Goal: Task Accomplishment & Management: Use online tool/utility

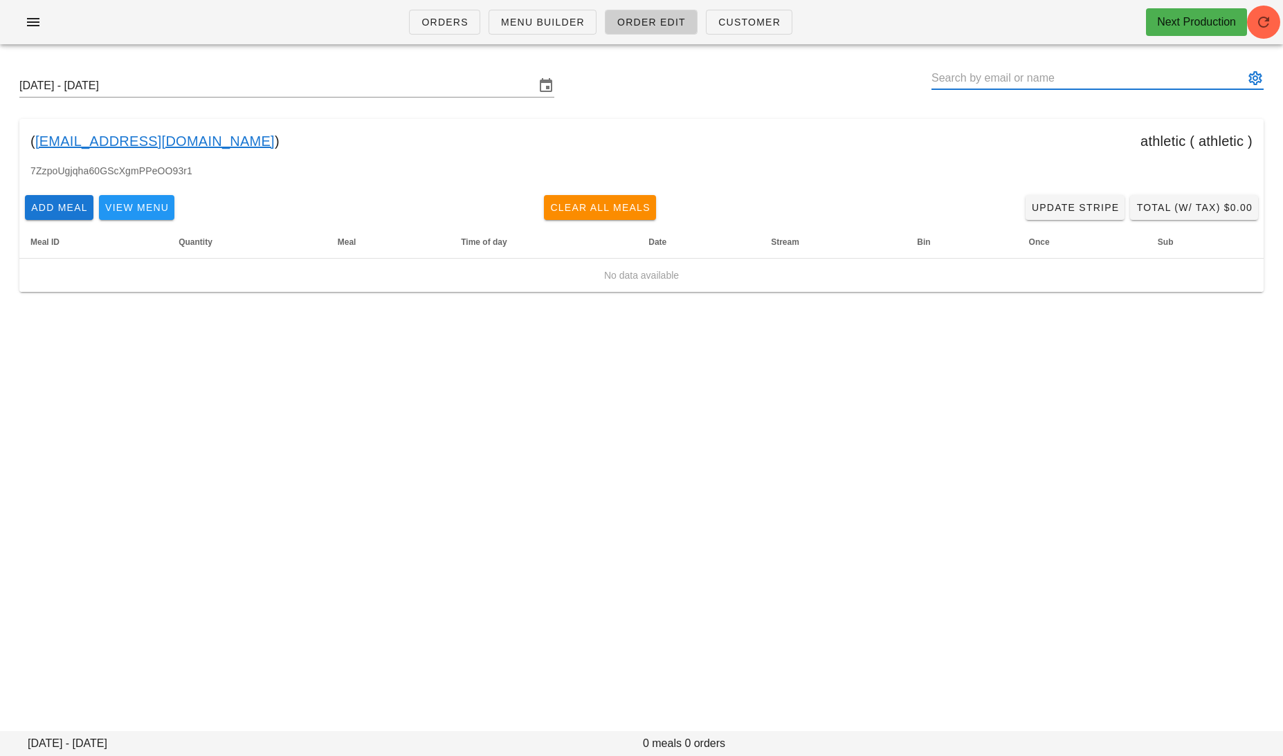
click at [1032, 83] on input "text" at bounding box center [1087, 78] width 313 height 22
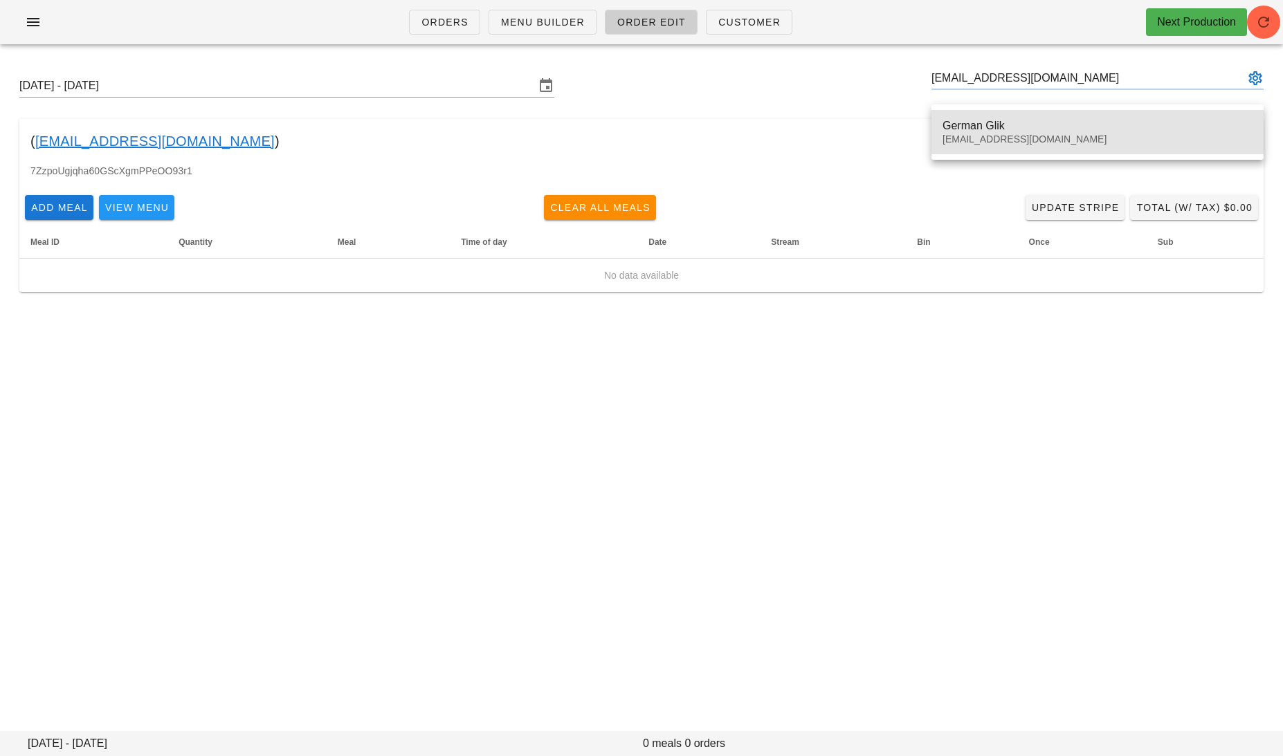
click at [1009, 125] on div "German Glik" at bounding box center [1098, 125] width 310 height 13
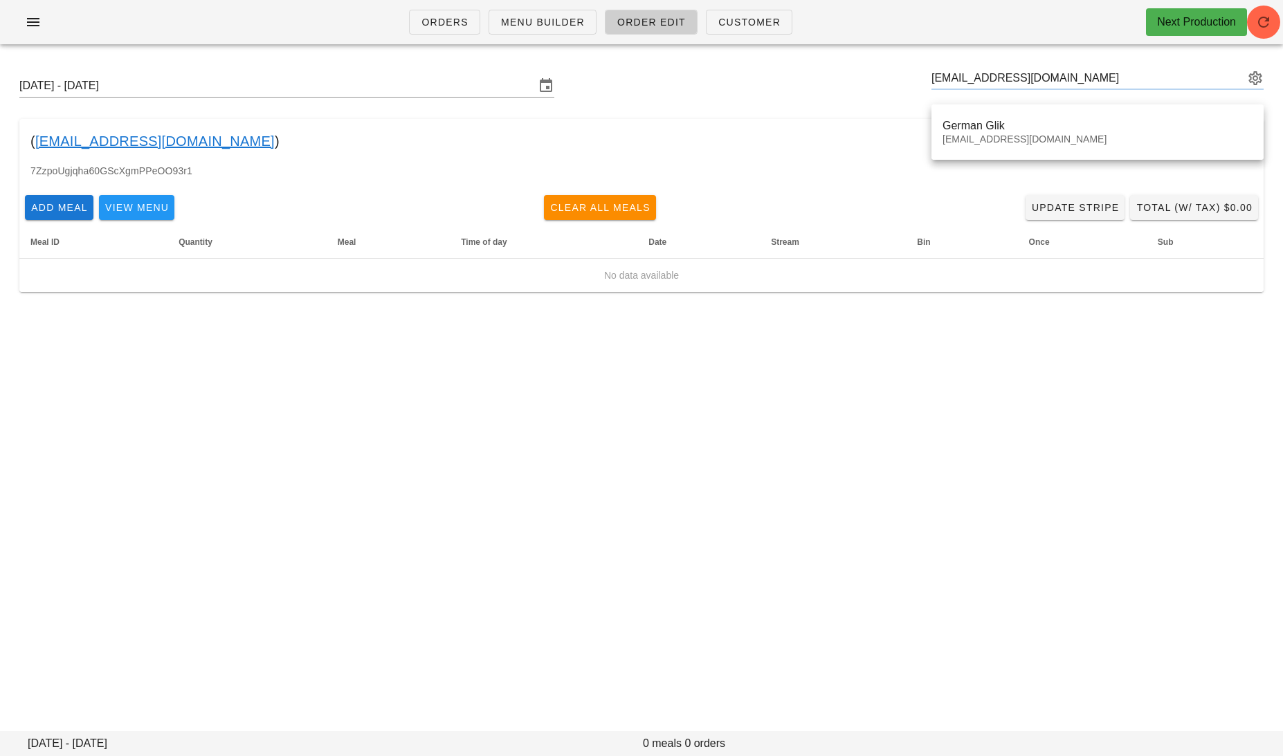
type input "German Glik ([EMAIL_ADDRESS][DOMAIN_NAME])"
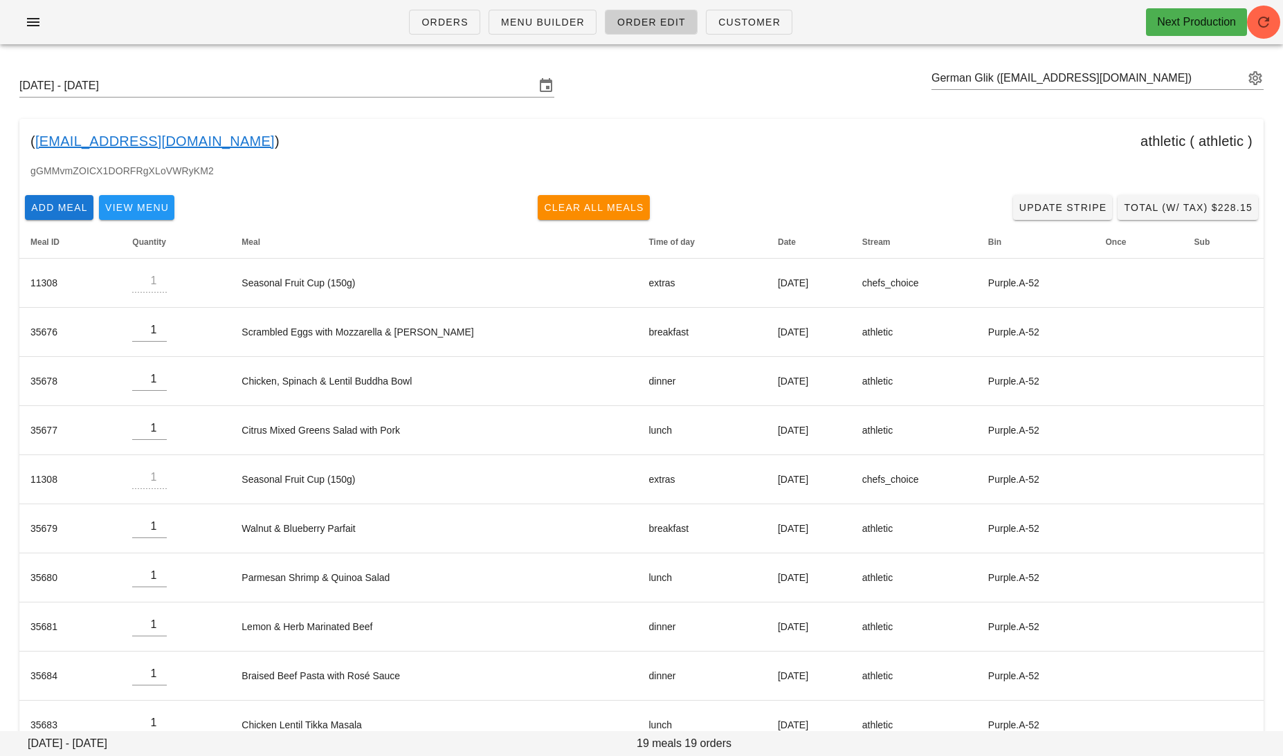
click at [134, 140] on link "[EMAIL_ADDRESS][DOMAIN_NAME]" at bounding box center [154, 141] width 239 height 22
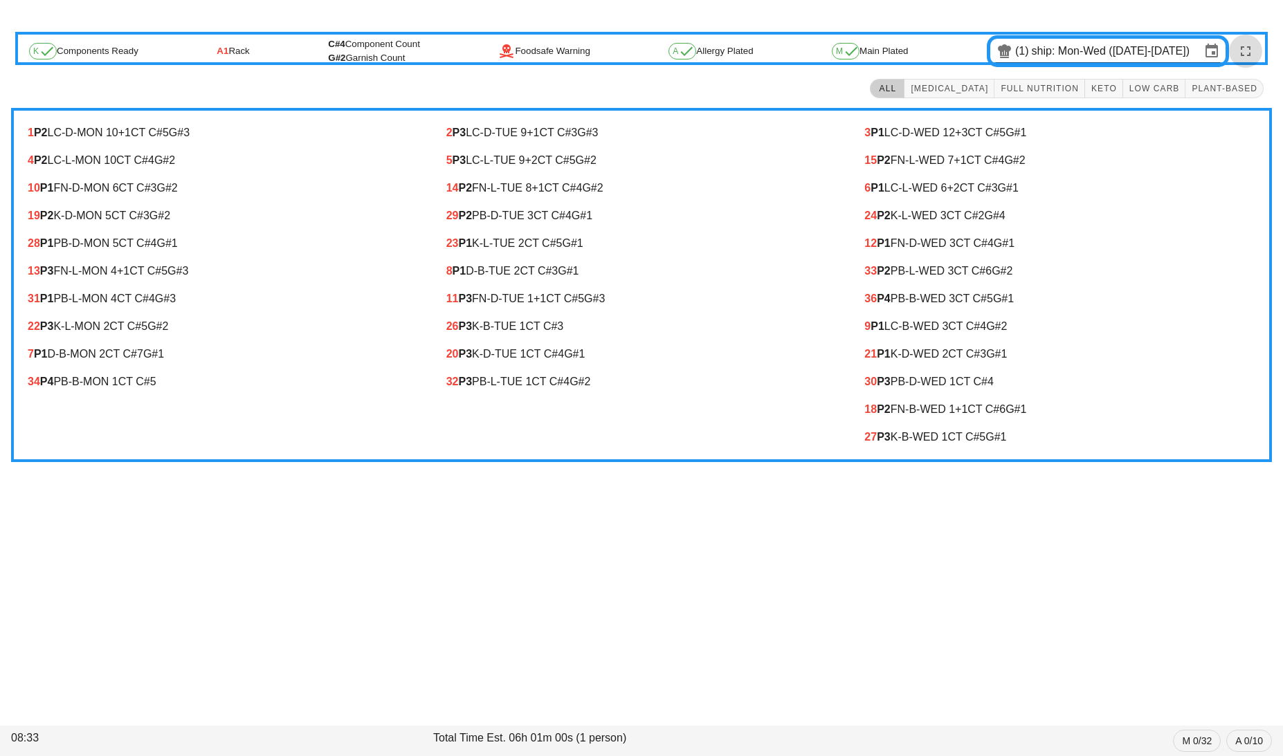
click at [1256, 52] on span "button" at bounding box center [1245, 51] width 33 height 17
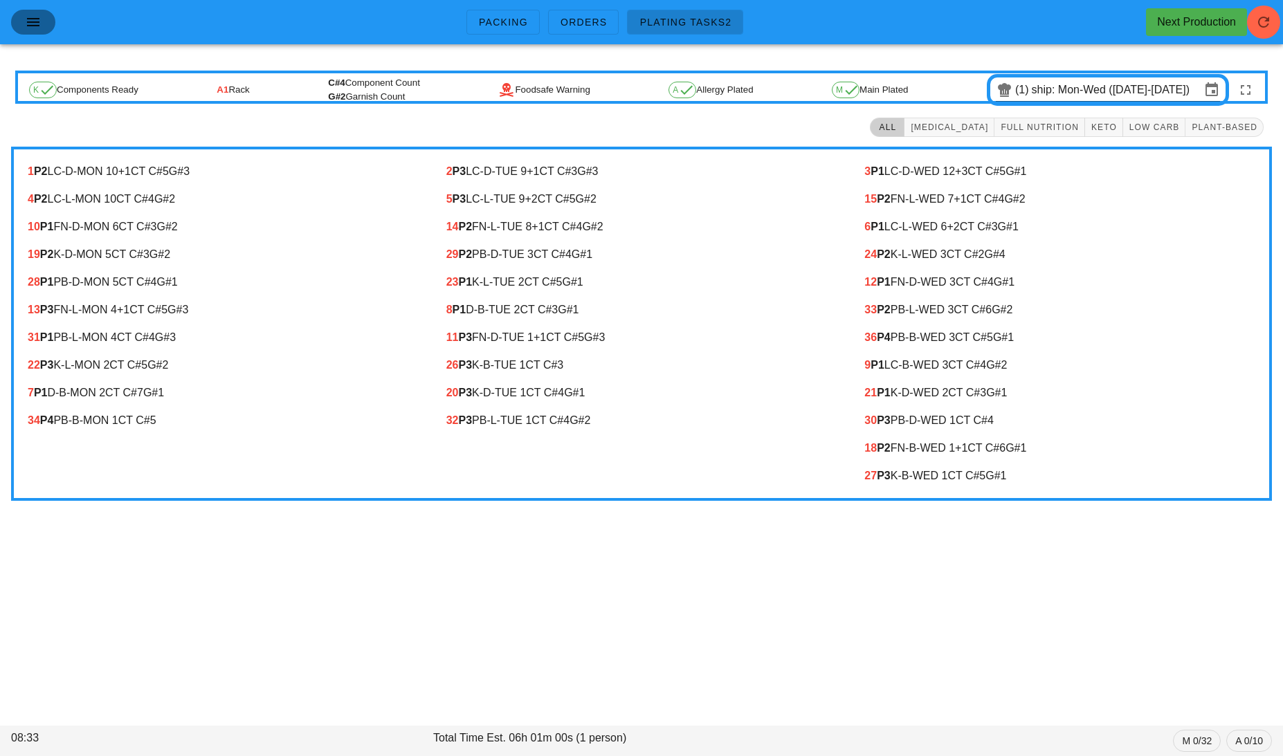
click at [21, 30] on button "button" at bounding box center [33, 22] width 44 height 25
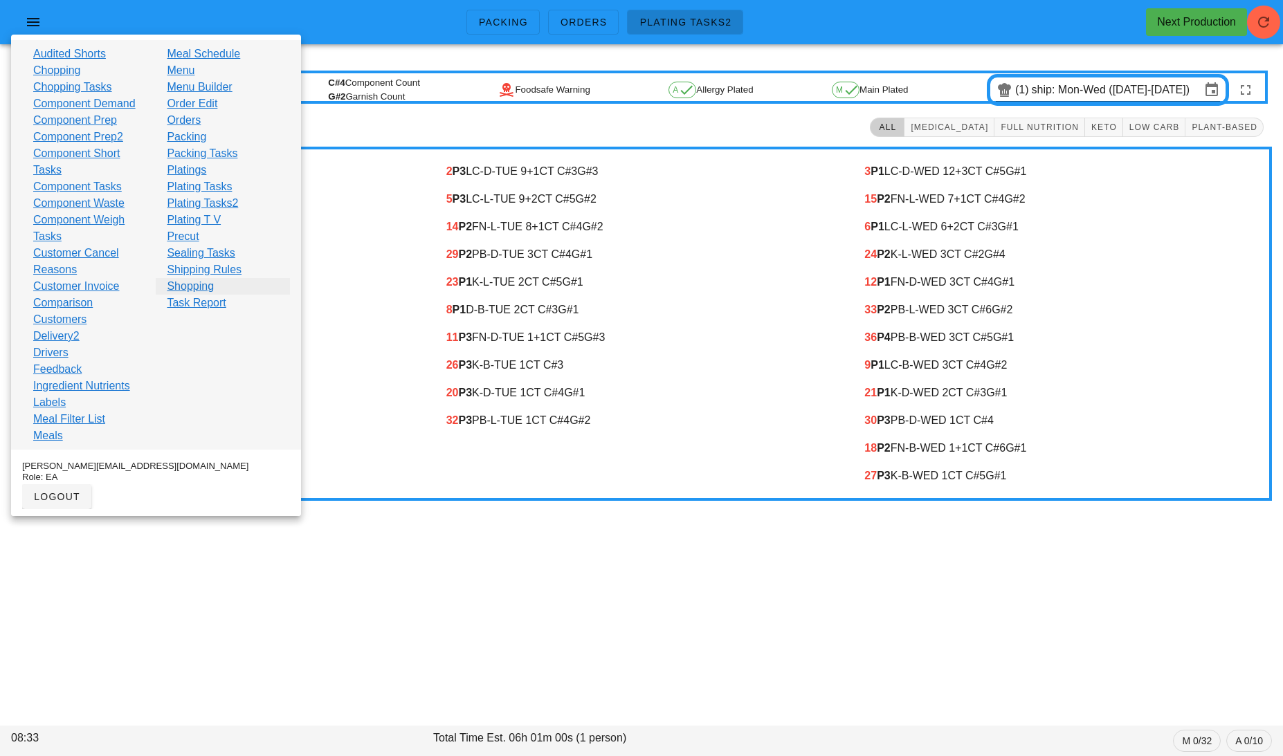
click at [176, 283] on link "Shopping" at bounding box center [190, 286] width 47 height 17
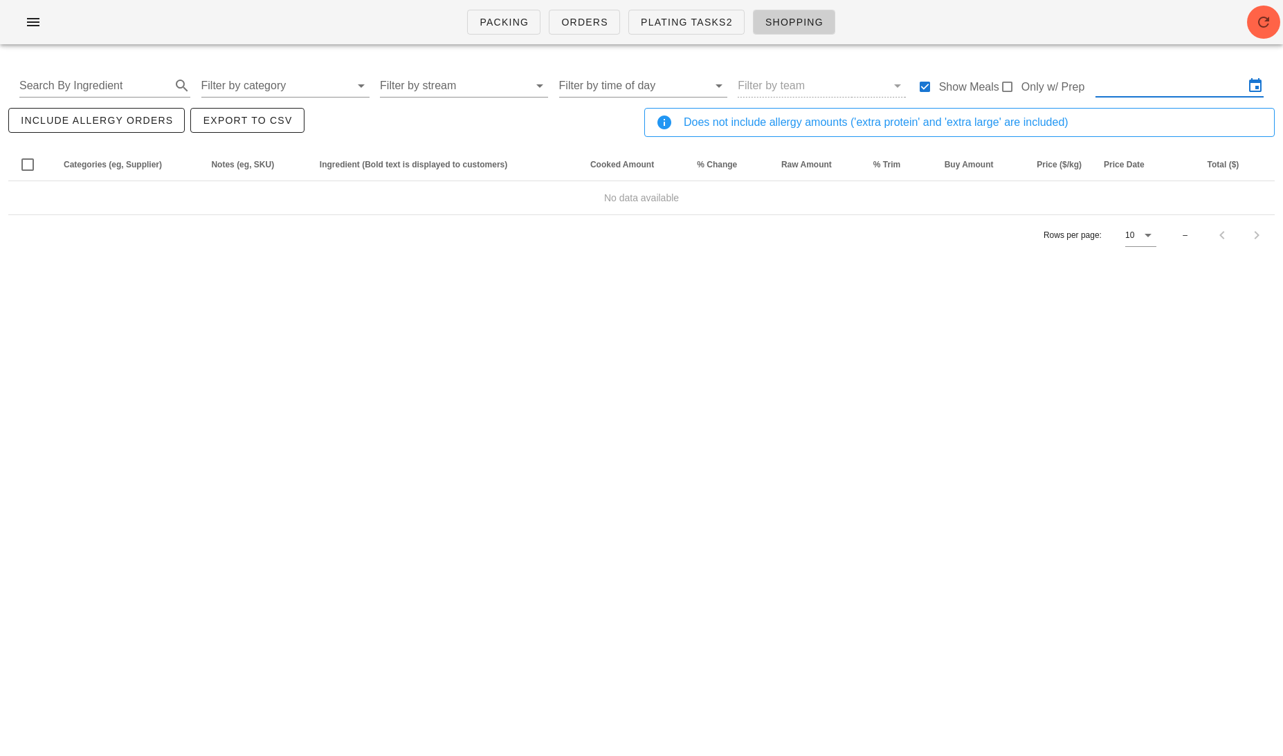
click at [1141, 80] on input "text" at bounding box center [1169, 86] width 149 height 22
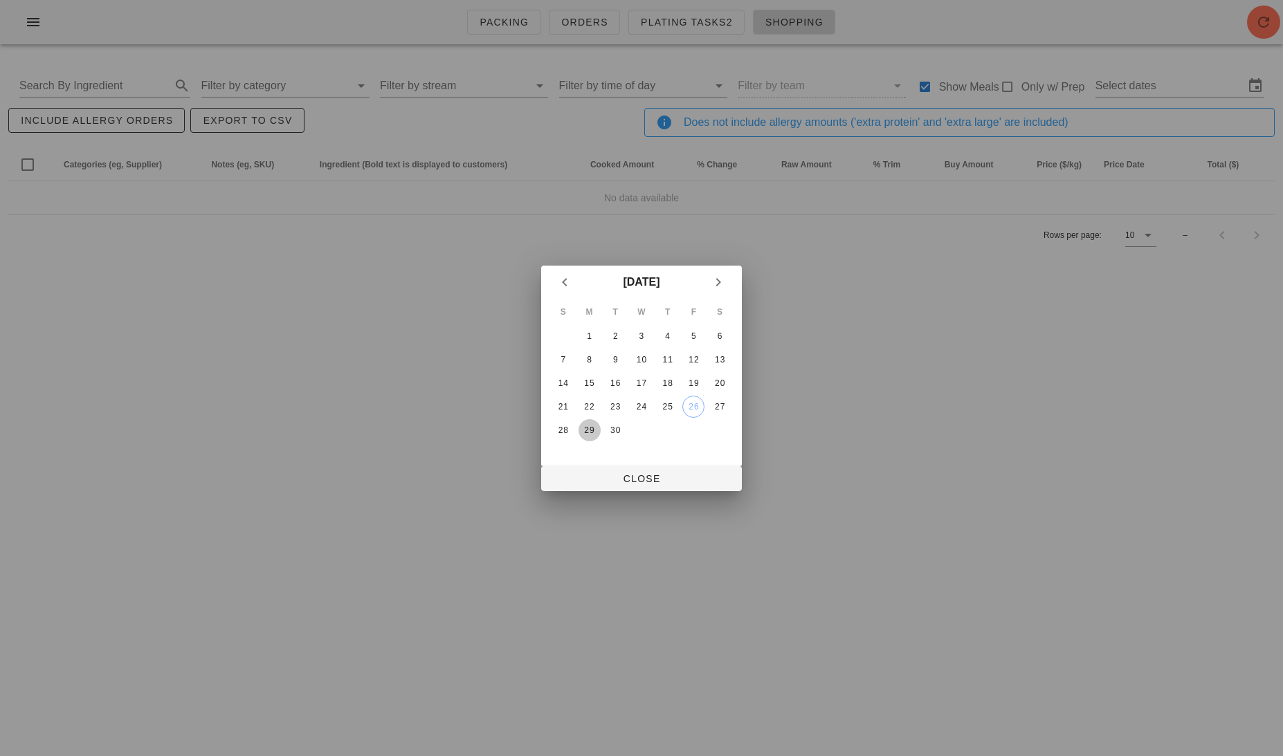
click at [587, 427] on div "29" at bounding box center [590, 431] width 22 height 10
click at [717, 280] on icon "Next month" at bounding box center [718, 282] width 17 height 17
click at [667, 340] on div "2" at bounding box center [668, 336] width 22 height 10
click at [666, 340] on div "2" at bounding box center [668, 336] width 22 height 10
click at [722, 334] on div "4" at bounding box center [720, 336] width 22 height 10
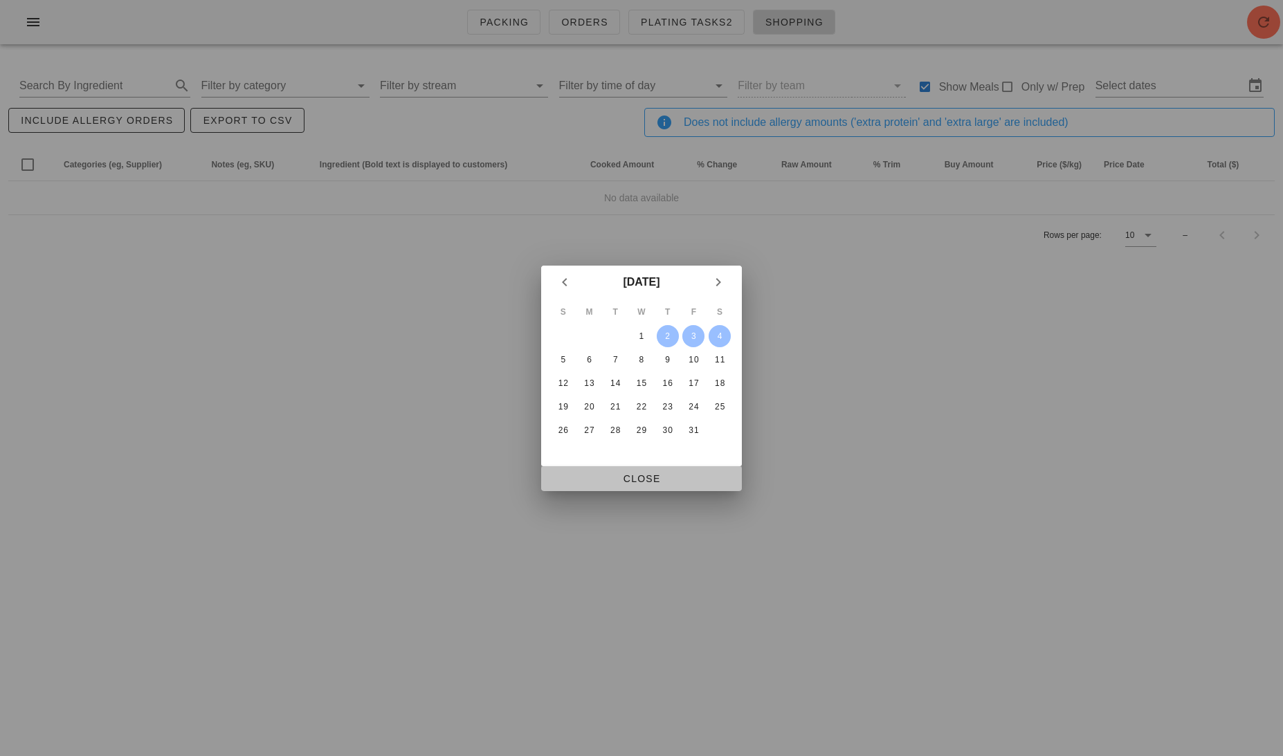
click at [649, 486] on button "Close" at bounding box center [641, 478] width 201 height 25
type input "Thu Oct 2 - Sat Oct 4"
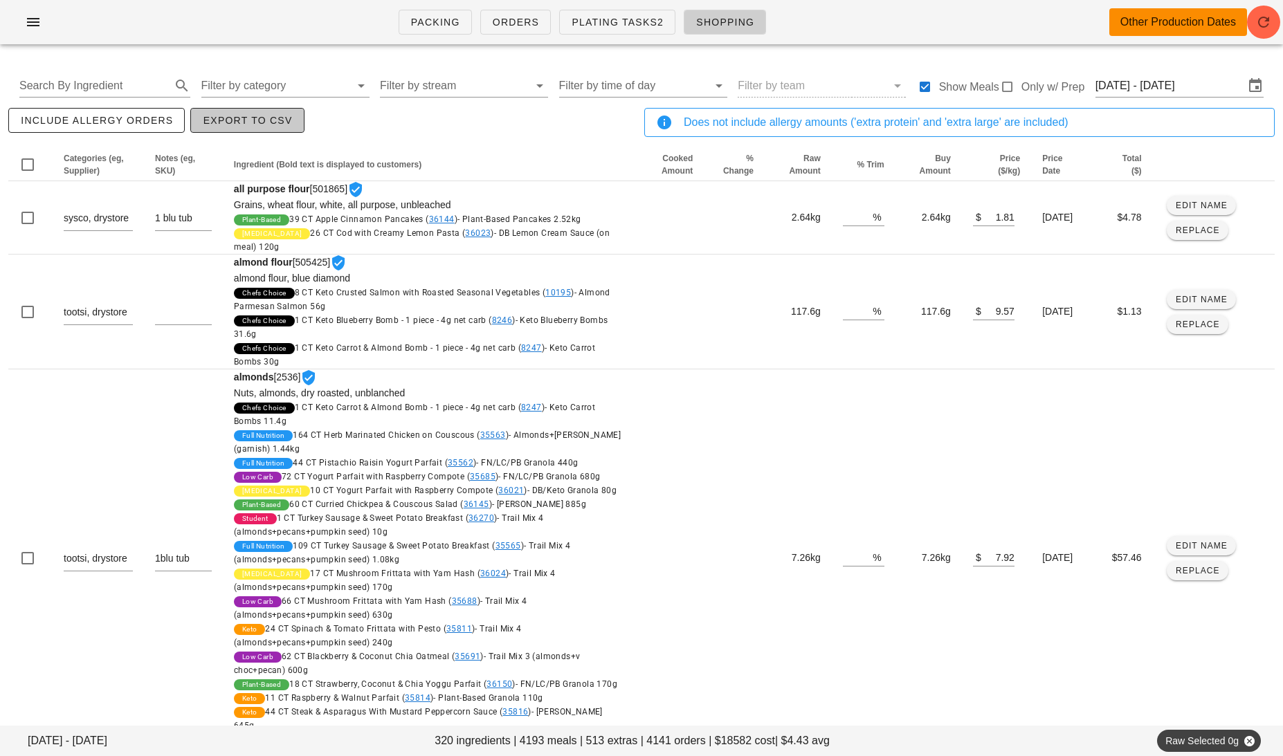
click at [226, 126] on span "Export to CSV" at bounding box center [247, 120] width 90 height 11
